Goal: Task Accomplishment & Management: Manage account settings

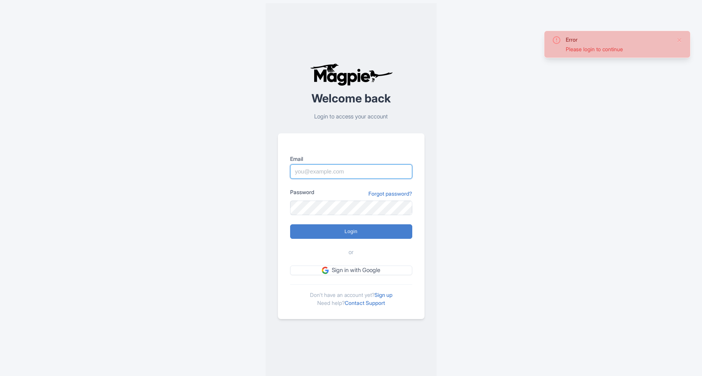
type input "nicholasm@bigbustours.com"
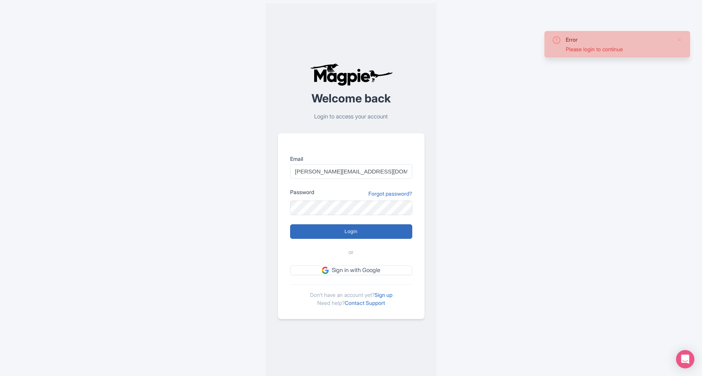
click at [339, 237] on input "Login" at bounding box center [351, 231] width 122 height 15
type input "Logging in..."
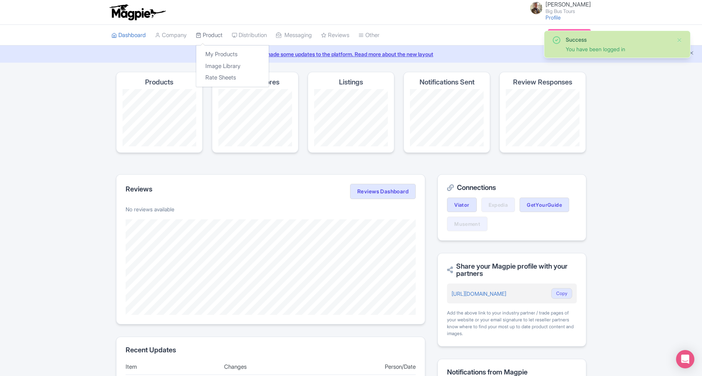
click at [210, 39] on link "Product" at bounding box center [209, 35] width 27 height 21
click at [216, 32] on link "Product" at bounding box center [209, 35] width 27 height 21
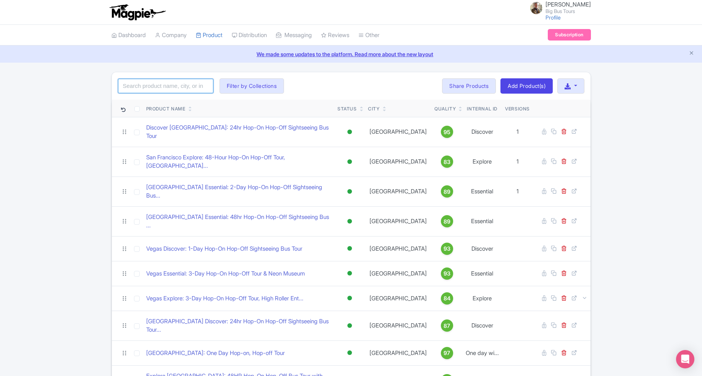
click at [176, 87] on input "search" at bounding box center [165, 86] width 95 height 15
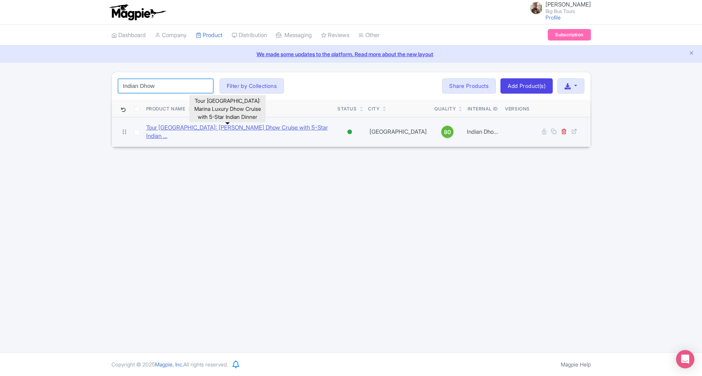
type input "Indian Dhow"
click at [221, 129] on link "Tour Dubai: Marina Luxury Dhow Cruise with 5-Star Indian ..." at bounding box center [239, 131] width 186 height 17
